Goal: Information Seeking & Learning: Understand process/instructions

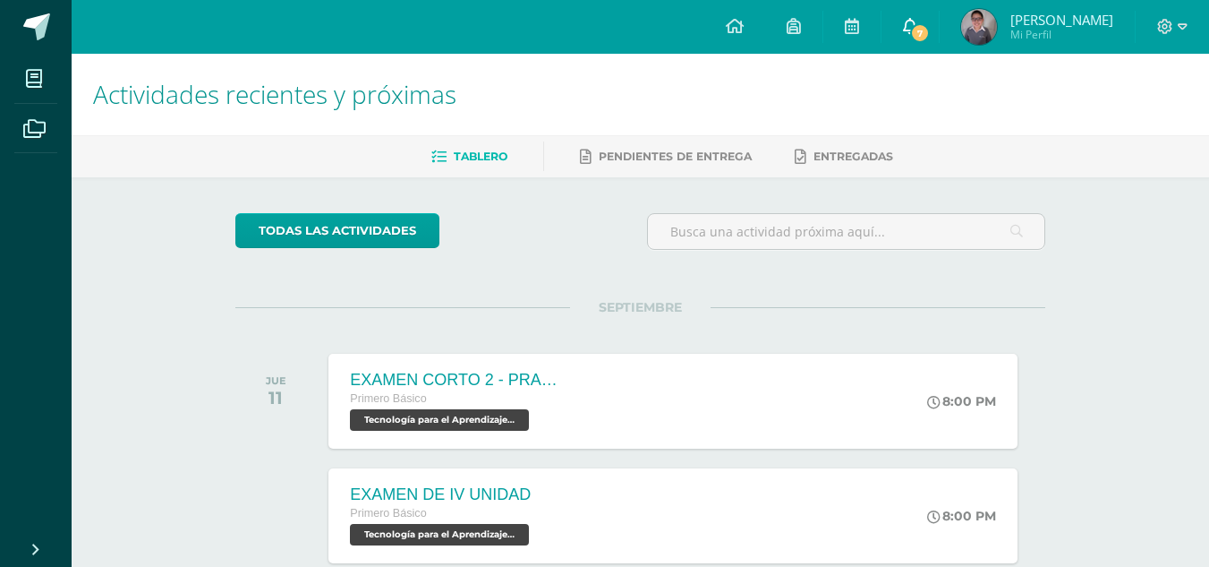
click at [921, 23] on span "7" at bounding box center [920, 33] width 20 height 20
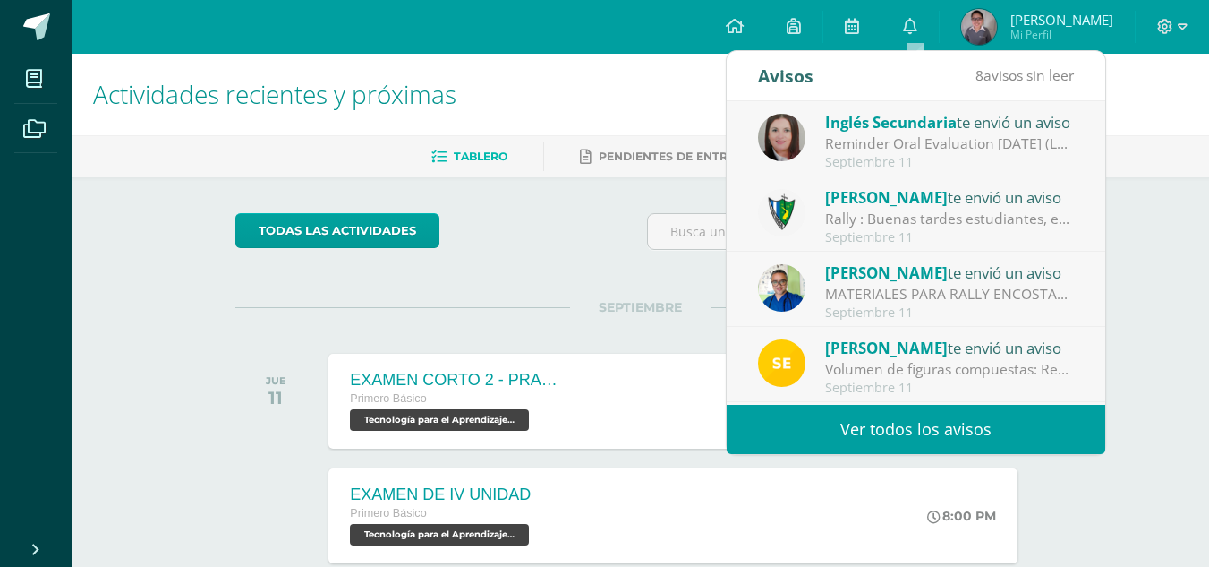
click at [891, 149] on div "Reminder Oral Evaluation [DATE] (L3 Miss [PERSON_NAME]): Hi guys! I remind you …" at bounding box center [949, 143] width 249 height 21
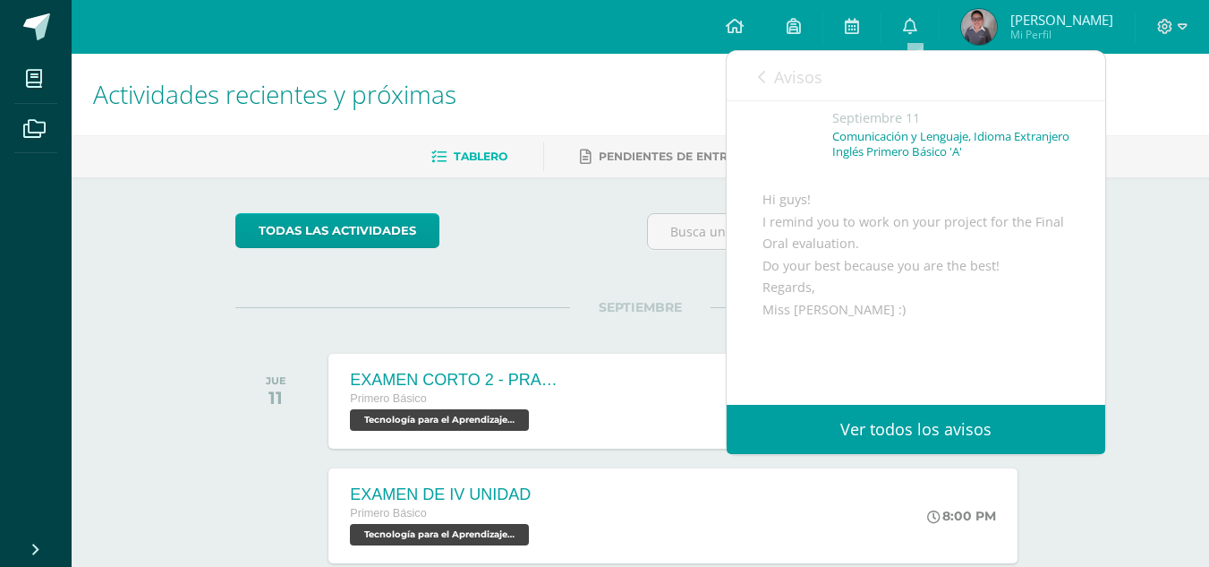
scroll to position [82, 0]
click at [762, 73] on icon at bounding box center [761, 77] width 7 height 14
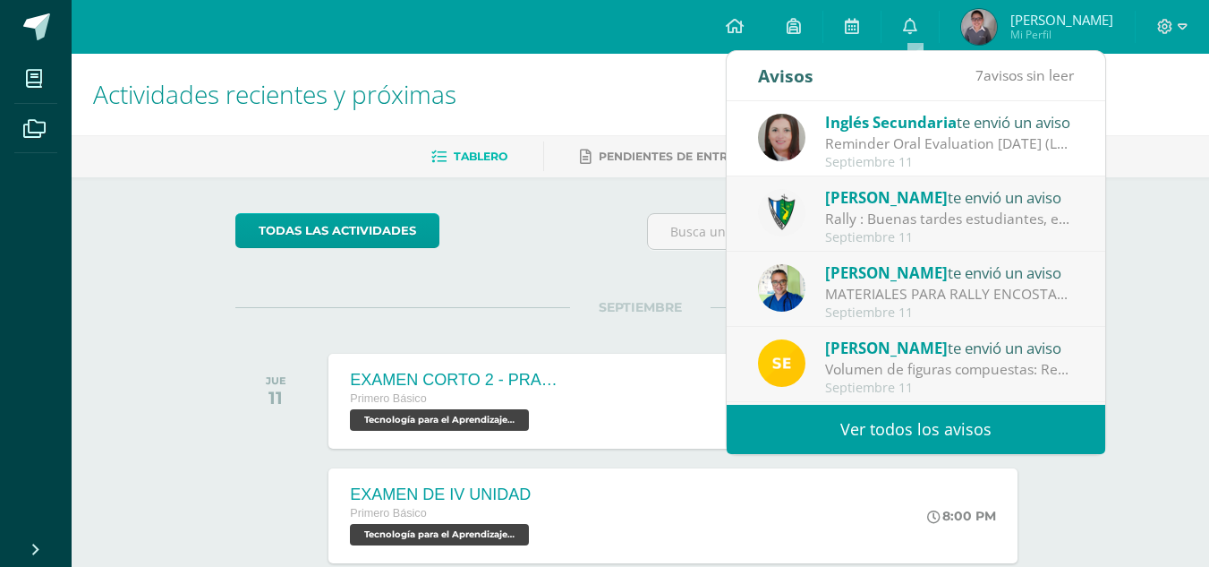
click at [863, 239] on div "Septiembre 11" at bounding box center [949, 237] width 249 height 15
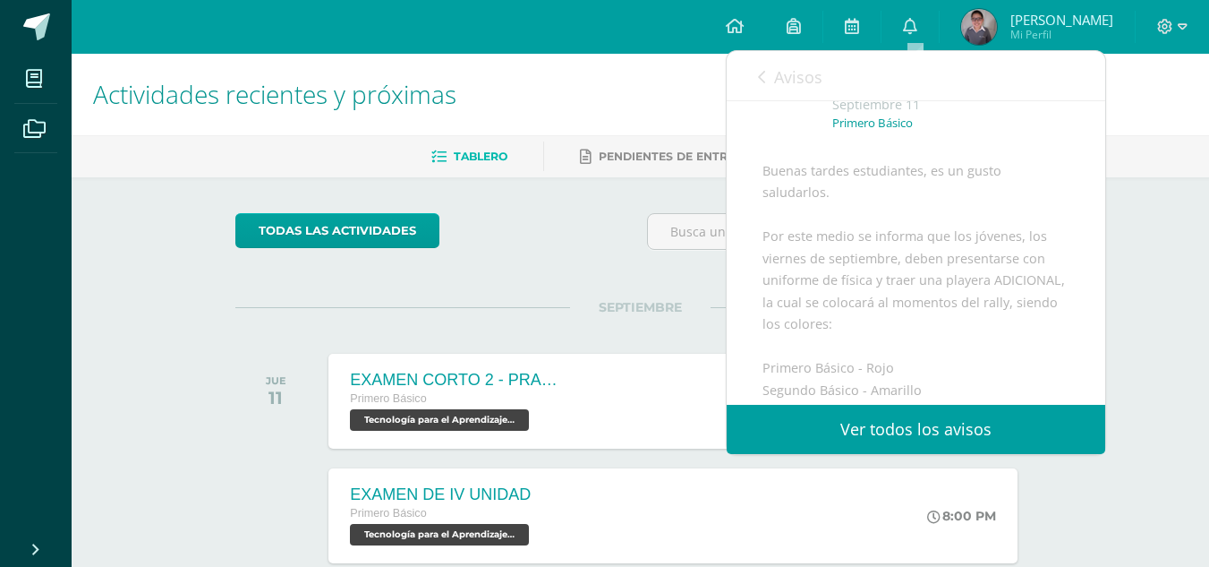
click at [1088, 209] on div "[PERSON_NAME] te envió un aviso: Rally [DATE] Primero Básico Buenas tardes estu…" at bounding box center [916, 361] width 379 height 685
drag, startPoint x: 1088, startPoint y: 209, endPoint x: 1101, endPoint y: 226, distance: 21.1
click at [1101, 226] on div "[PERSON_NAME] te envió un aviso: Rally [DATE] Primero Básico Buenas tardes estu…" at bounding box center [916, 252] width 379 height 303
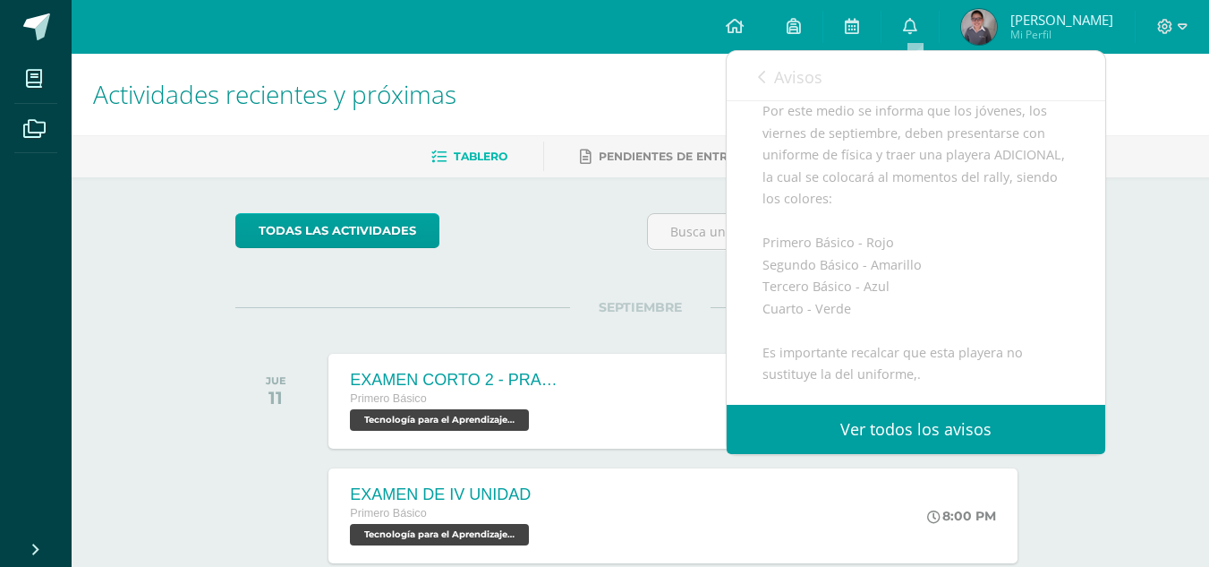
scroll to position [231, 0]
click at [769, 97] on link "Avisos" at bounding box center [790, 76] width 64 height 51
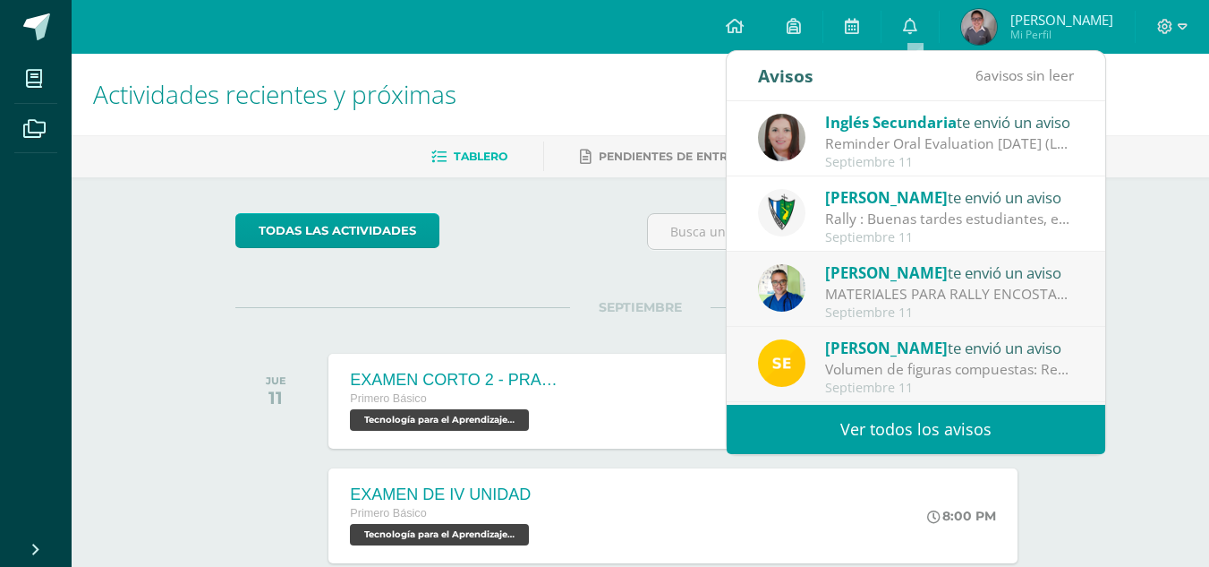
click at [921, 275] on span "[PERSON_NAME]" at bounding box center [886, 272] width 123 height 21
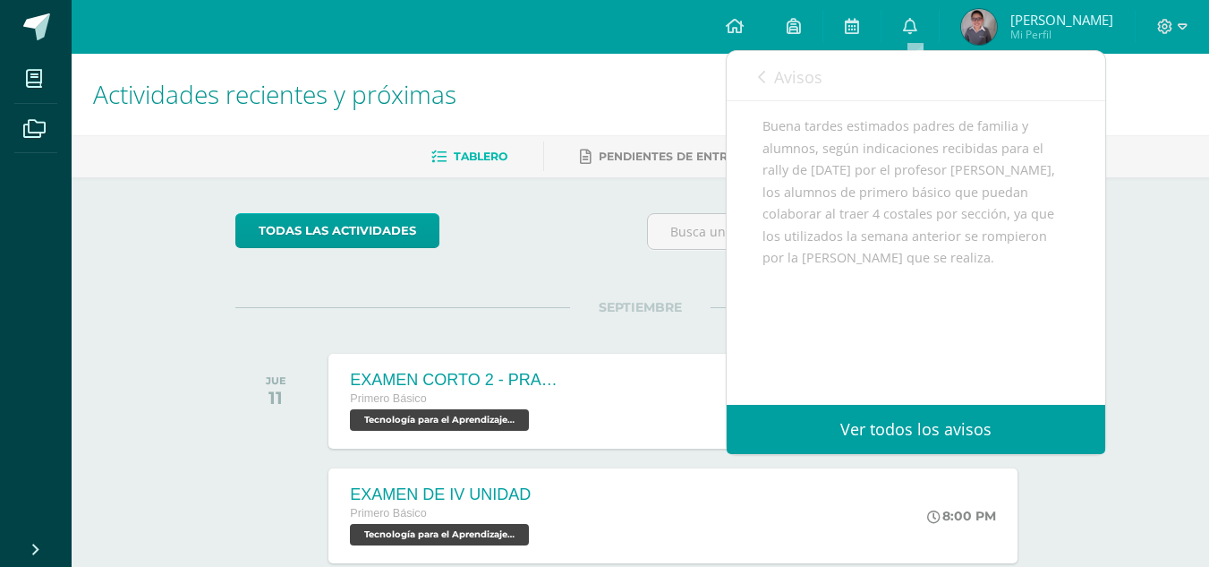
scroll to position [140, 0]
click at [764, 74] on icon at bounding box center [761, 77] width 7 height 14
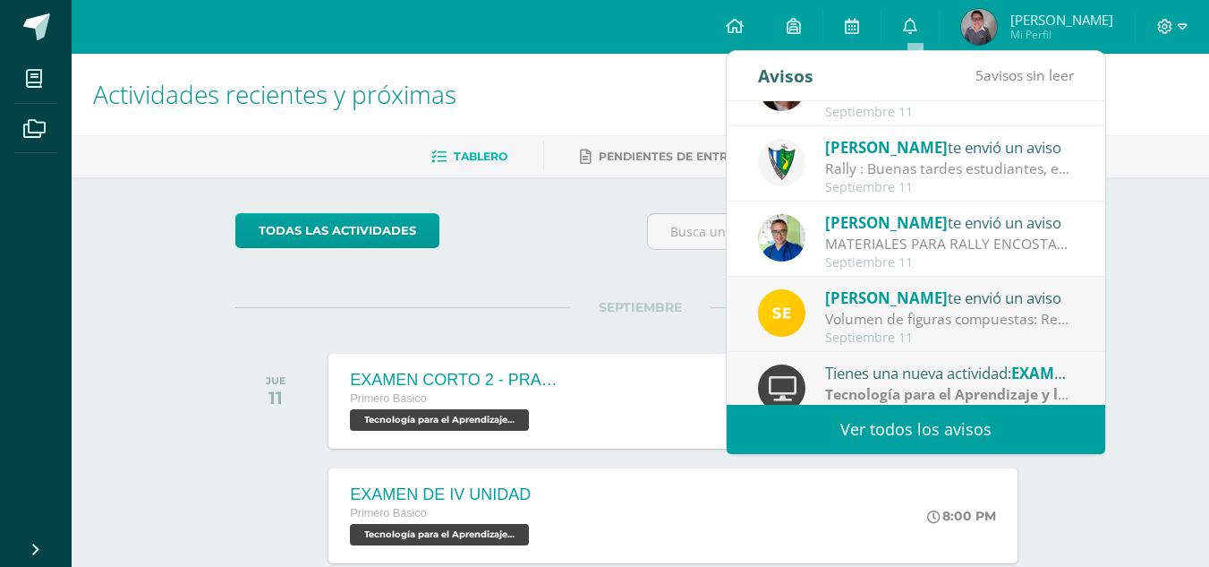
scroll to position [0, 0]
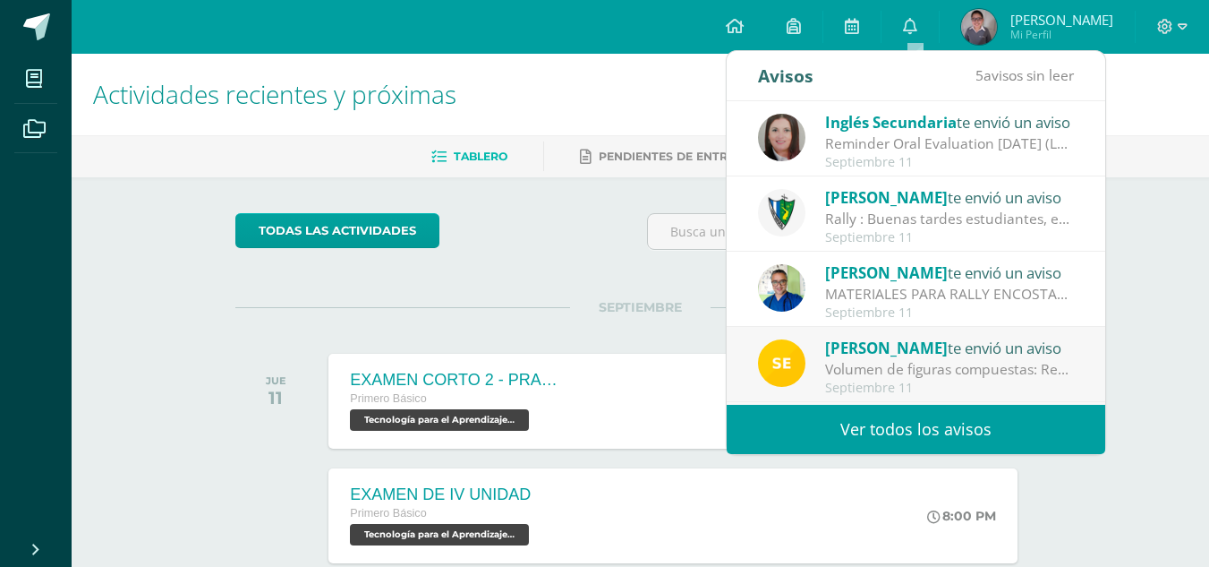
click at [936, 365] on div "Volumen de figuras compuestas: Realiza los siguientes ejercicios en tu cuaderno…" at bounding box center [949, 369] width 249 height 21
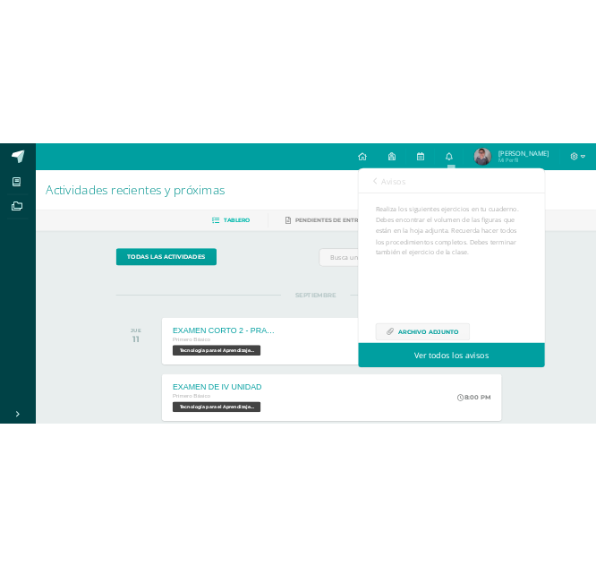
scroll to position [218, 0]
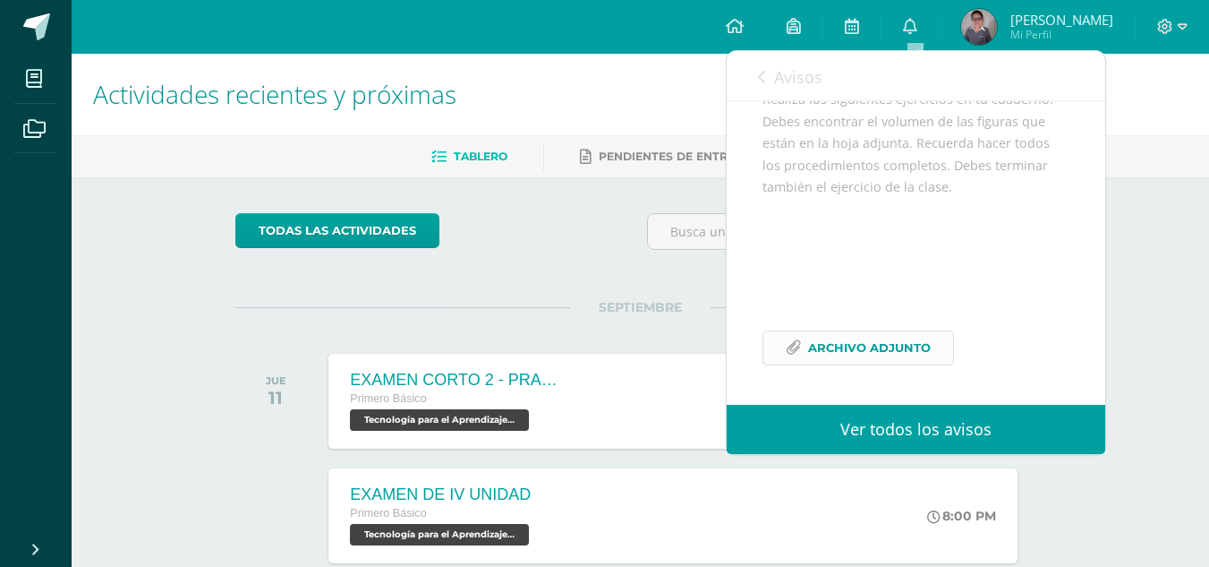
click at [793, 356] on link "Archivo Adjunto" at bounding box center [859, 347] width 192 height 35
